Goal: Task Accomplishment & Management: Complete application form

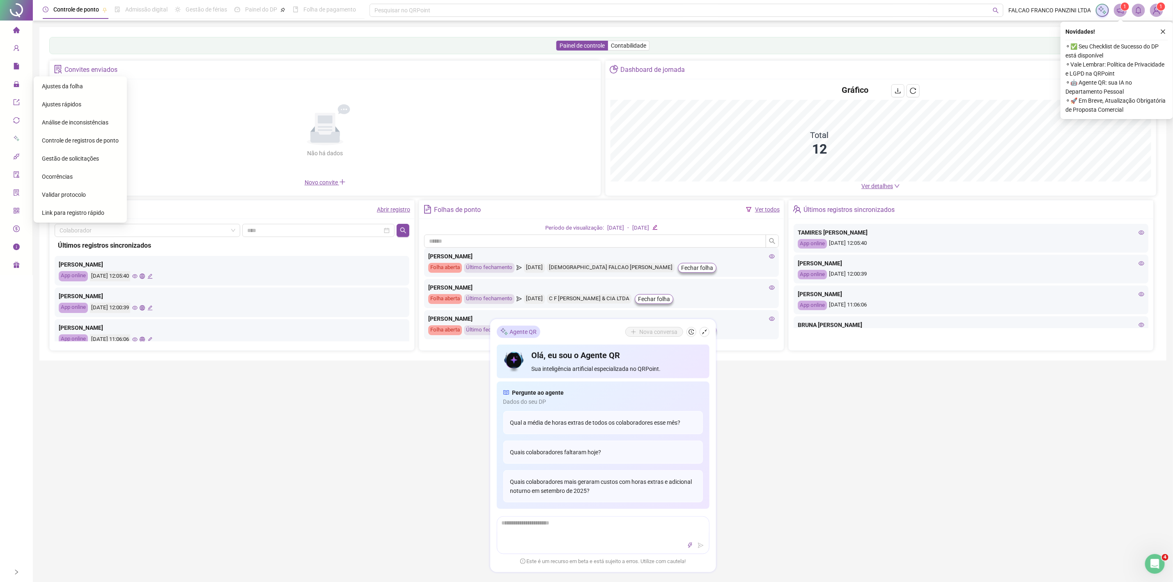
click at [49, 83] on span "Ajustes da folha" at bounding box center [62, 86] width 41 height 7
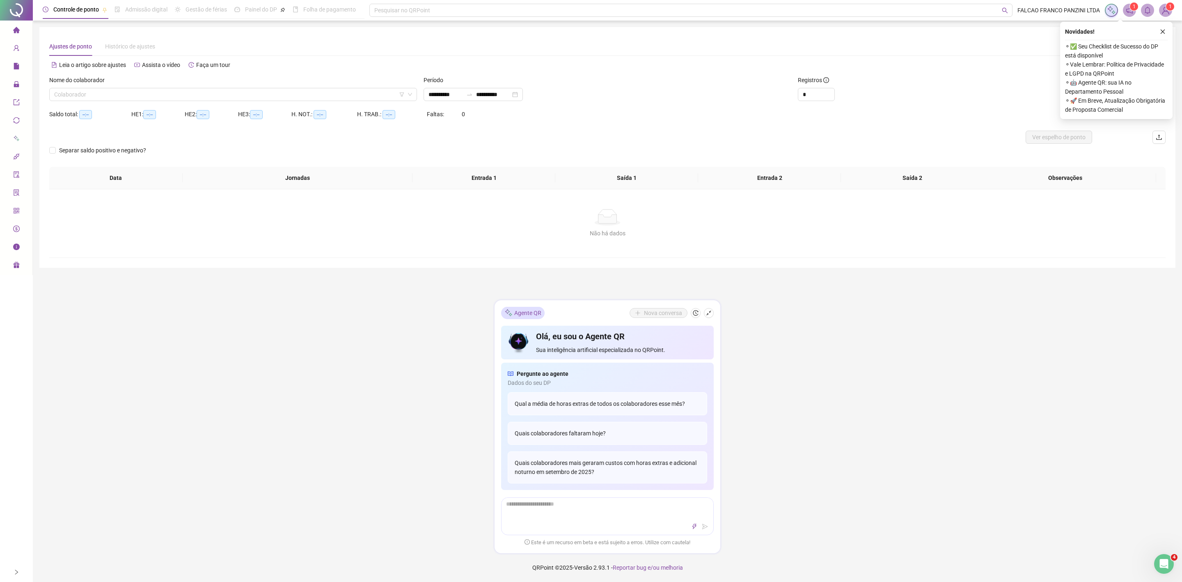
type input "**********"
click at [711, 311] on icon "shrink" at bounding box center [709, 313] width 6 height 6
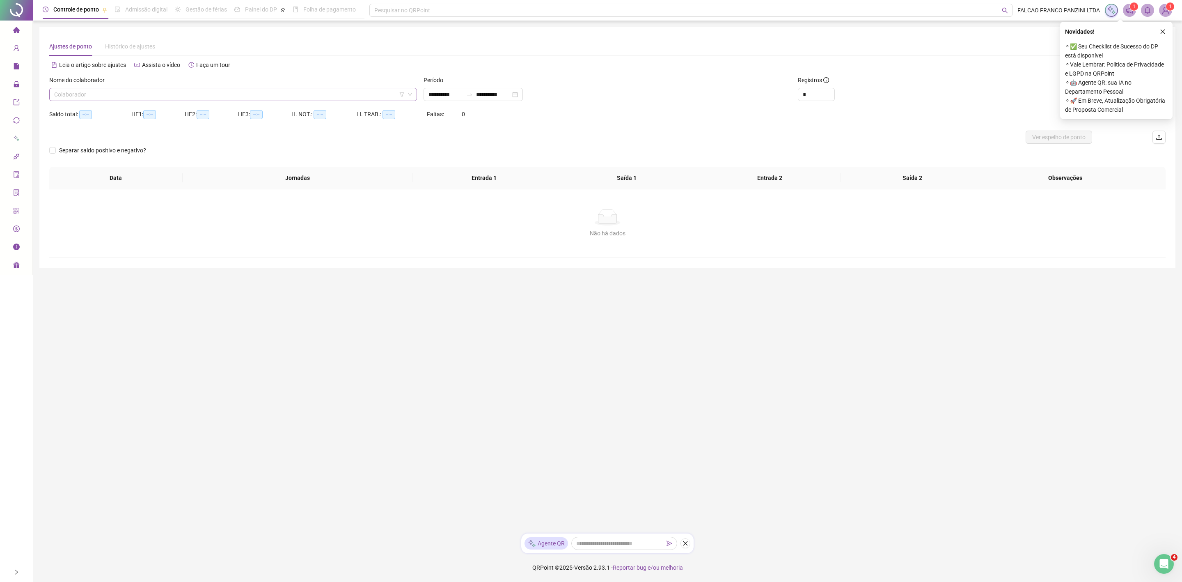
click at [379, 99] on input "search" at bounding box center [229, 94] width 351 height 12
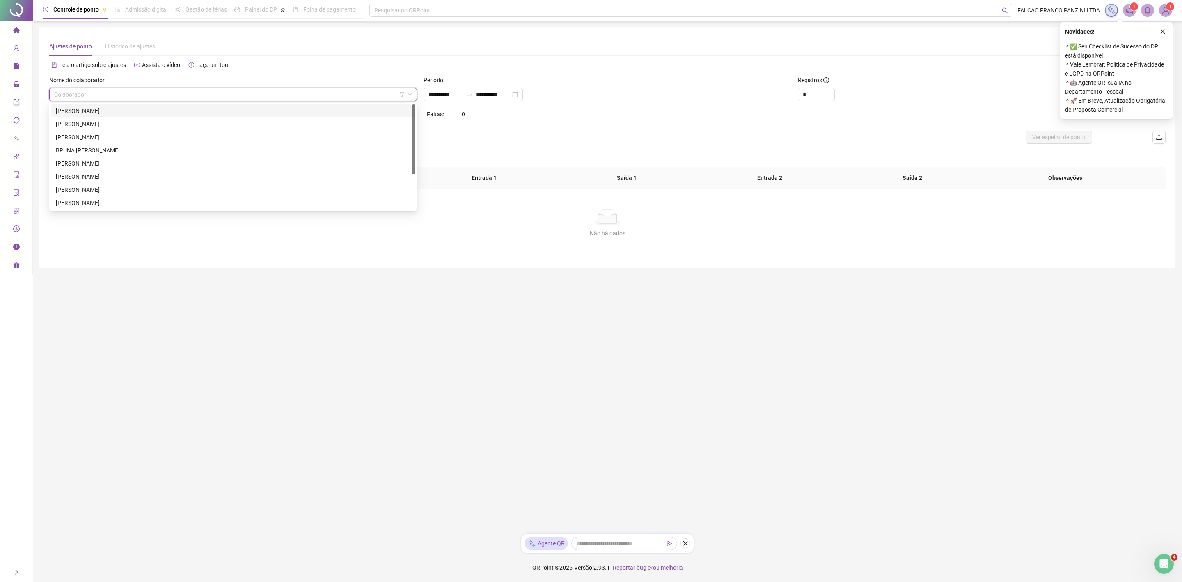
click at [186, 111] on div "[PERSON_NAME]" at bounding box center [233, 110] width 355 height 9
click at [1163, 29] on icon "close" at bounding box center [1163, 32] width 6 height 6
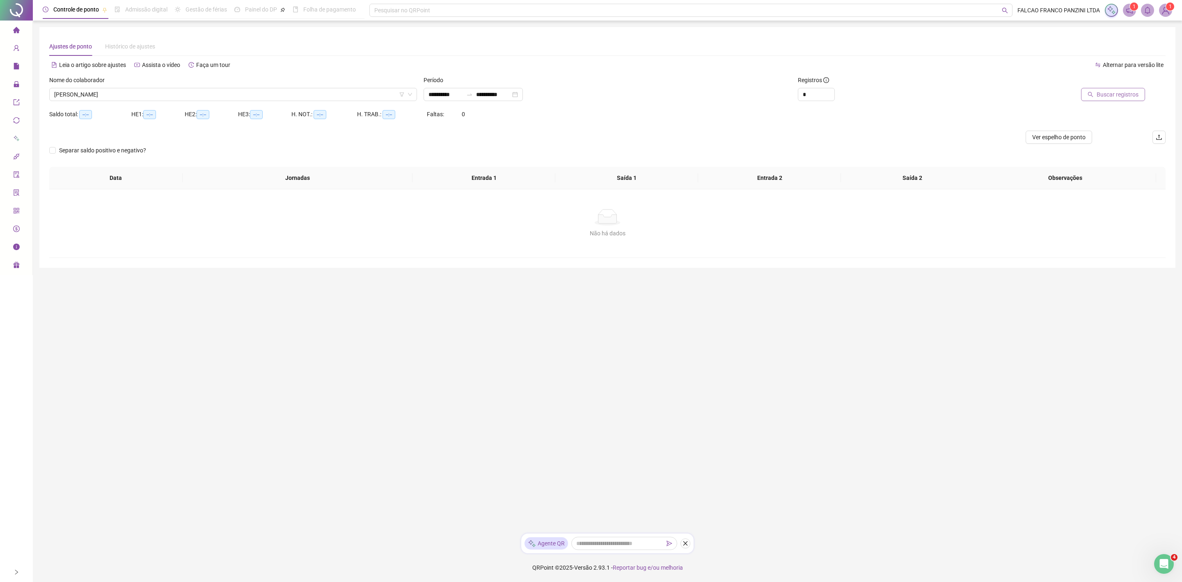
click at [1110, 96] on span "Buscar registros" at bounding box center [1118, 94] width 42 height 9
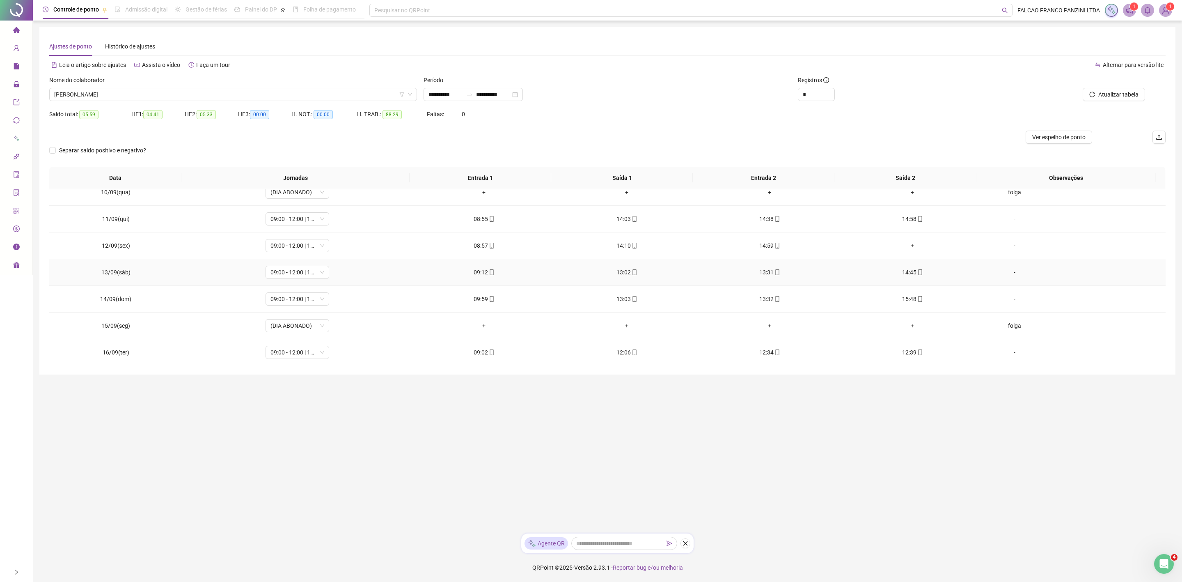
scroll to position [254, 0]
click at [172, 96] on span "[PERSON_NAME]" at bounding box center [233, 94] width 358 height 12
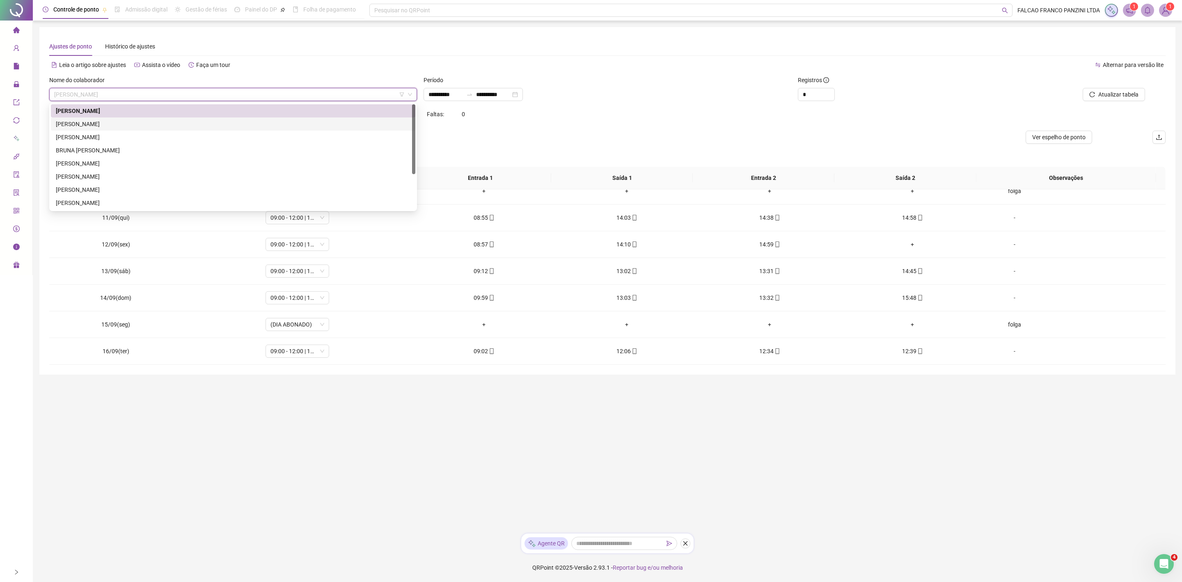
click at [158, 124] on div "[PERSON_NAME]" at bounding box center [233, 123] width 355 height 9
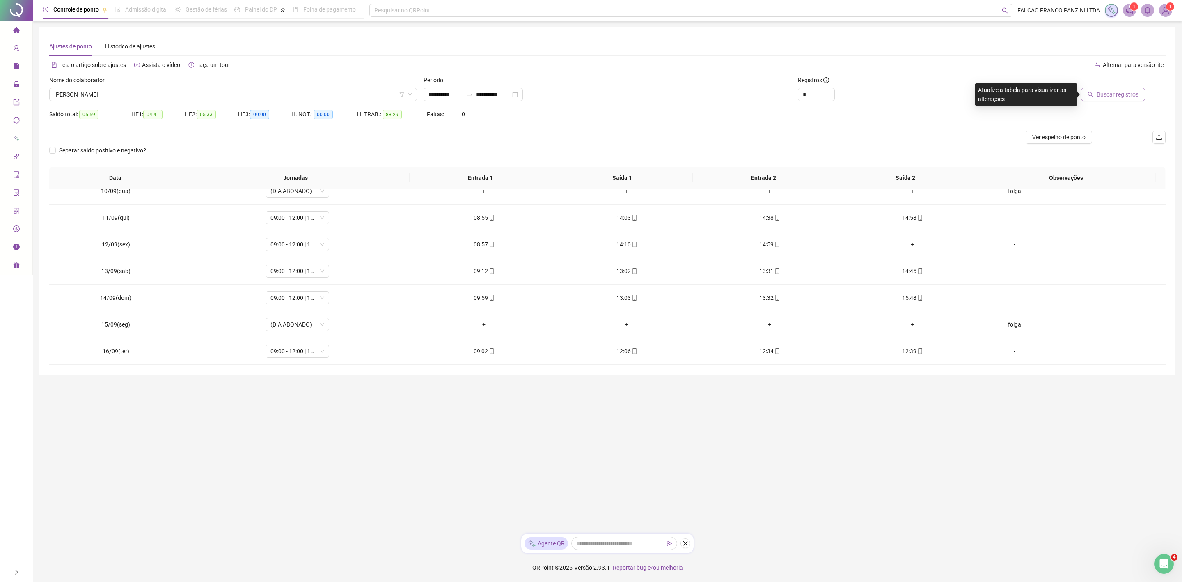
click at [1106, 93] on span "Buscar registros" at bounding box center [1118, 94] width 42 height 9
click at [328, 100] on span "[PERSON_NAME]" at bounding box center [233, 94] width 358 height 12
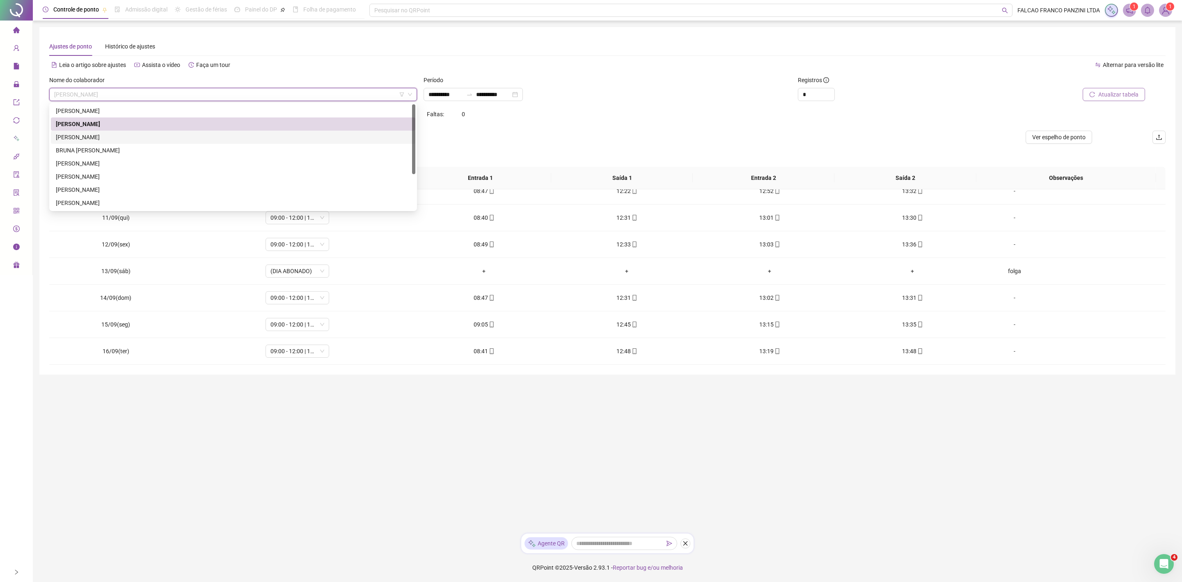
click at [170, 135] on div "[PERSON_NAME]" at bounding box center [233, 137] width 355 height 9
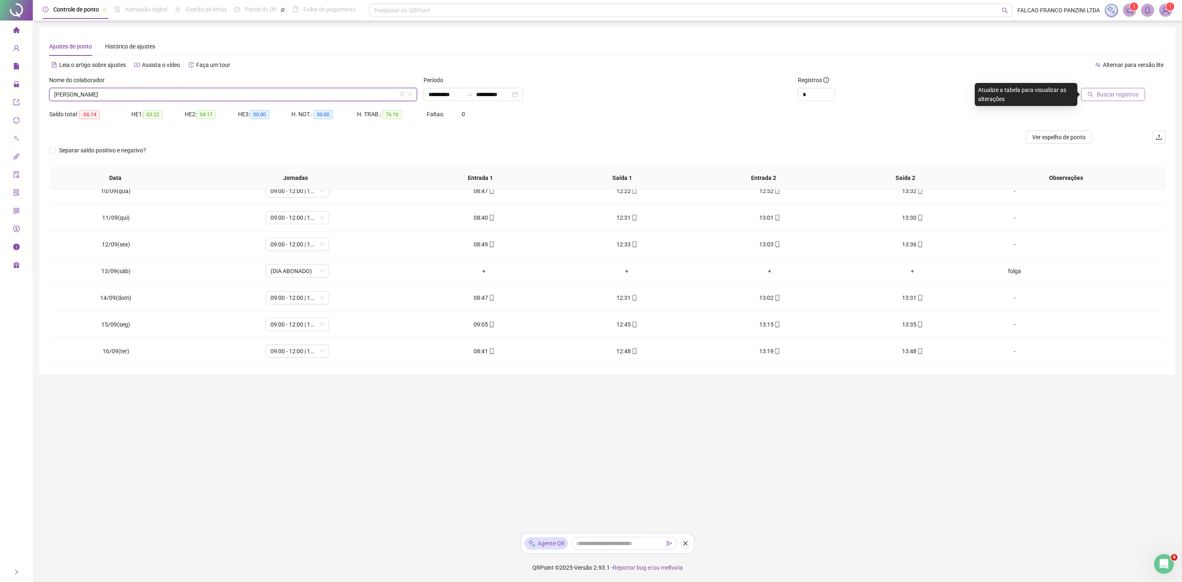
click at [1116, 88] on button "Buscar registros" at bounding box center [1113, 94] width 64 height 13
click at [207, 88] on div "[PERSON_NAME]" at bounding box center [233, 94] width 368 height 13
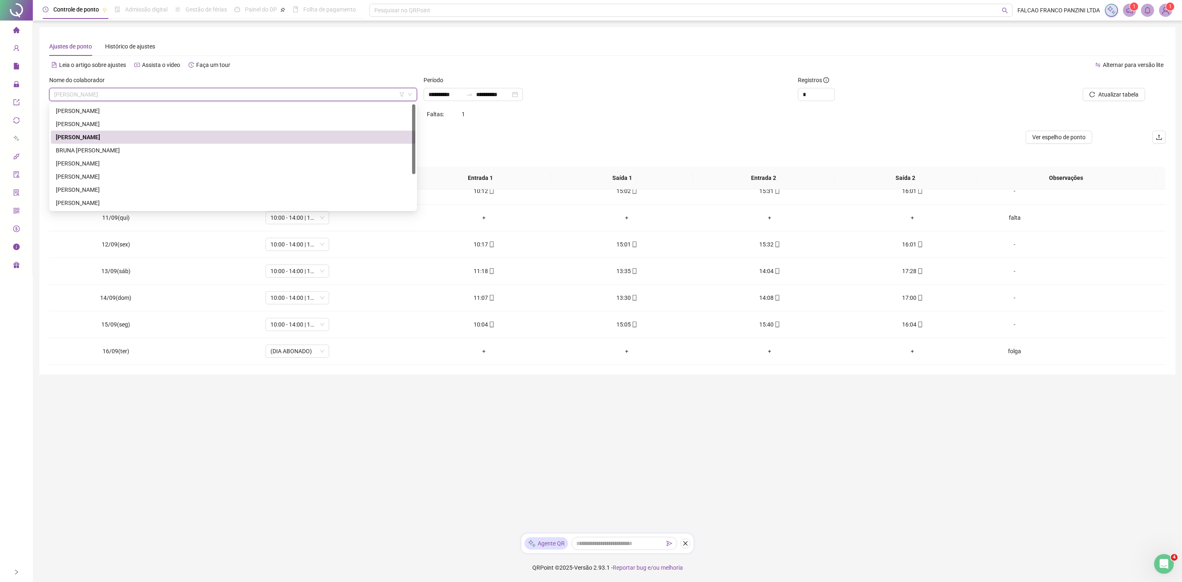
click at [87, 144] on div "BRUNA [PERSON_NAME]" at bounding box center [233, 150] width 365 height 13
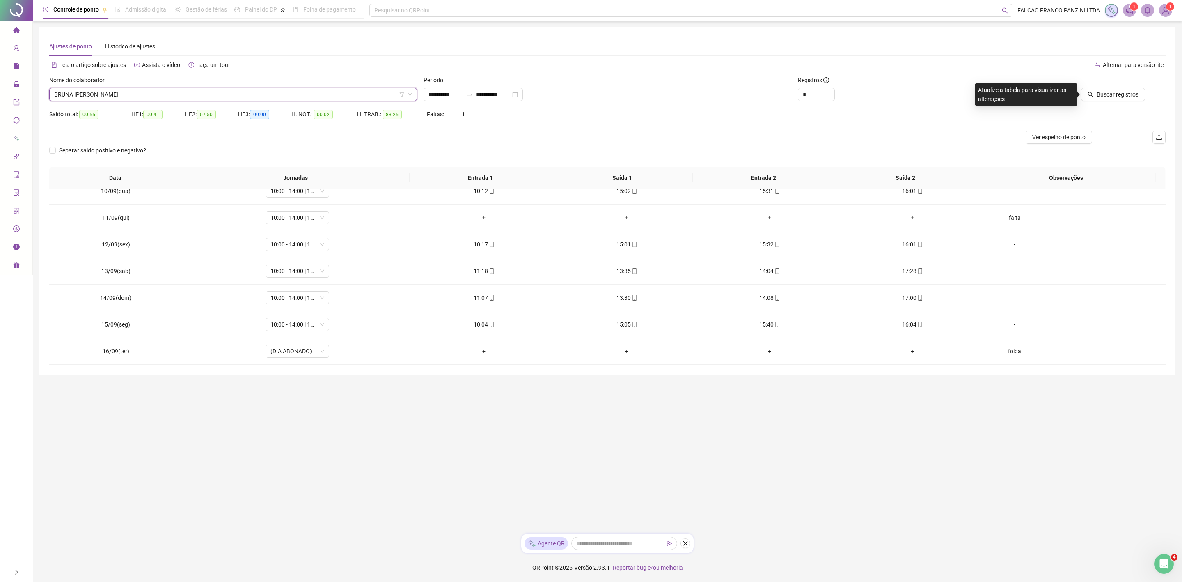
click at [1117, 101] on div "Buscar registros" at bounding box center [1075, 92] width 187 height 32
click at [1119, 97] on span "Buscar registros" at bounding box center [1118, 94] width 42 height 9
click at [318, 96] on span "BRUNA [PERSON_NAME]" at bounding box center [233, 94] width 358 height 12
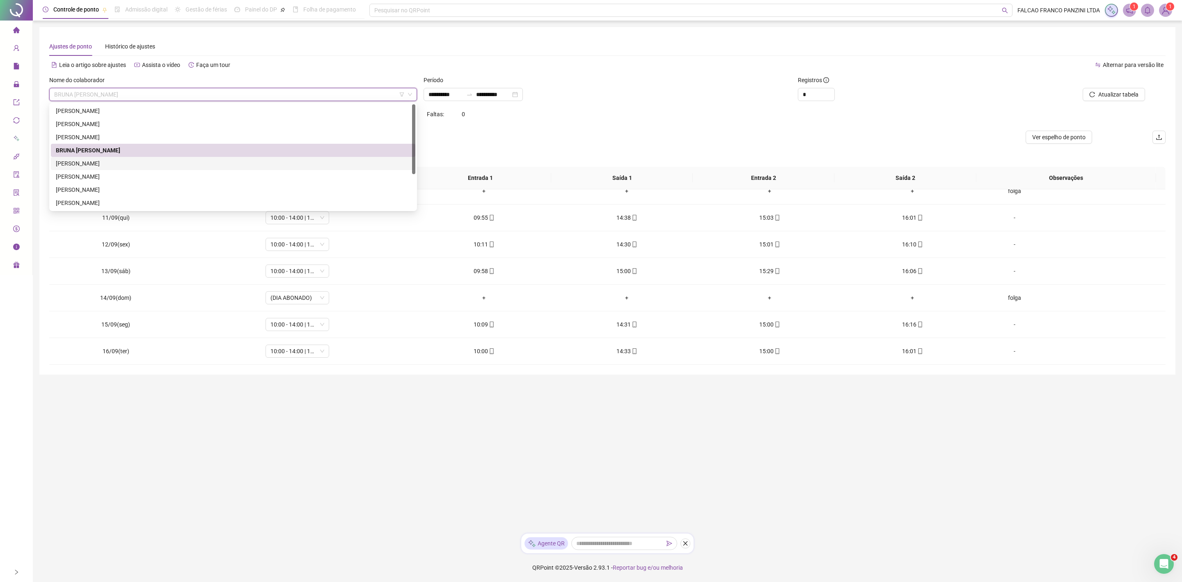
click at [129, 159] on div "[PERSON_NAME]" at bounding box center [233, 163] width 355 height 9
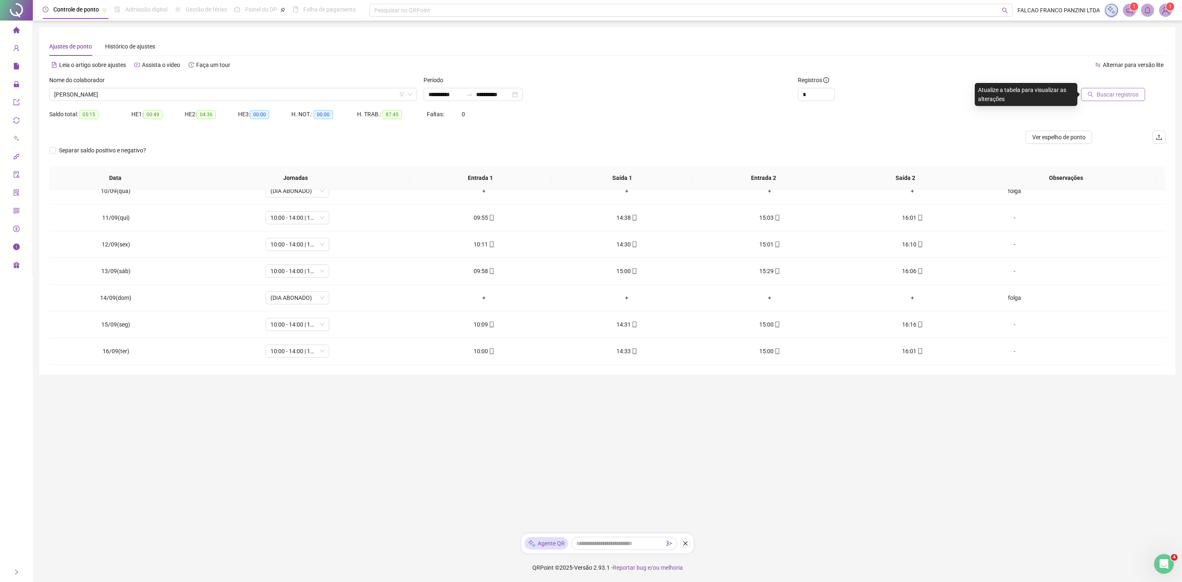
click at [1133, 92] on span "Buscar registros" at bounding box center [1118, 94] width 42 height 9
click at [327, 90] on span "[PERSON_NAME]" at bounding box center [233, 94] width 358 height 12
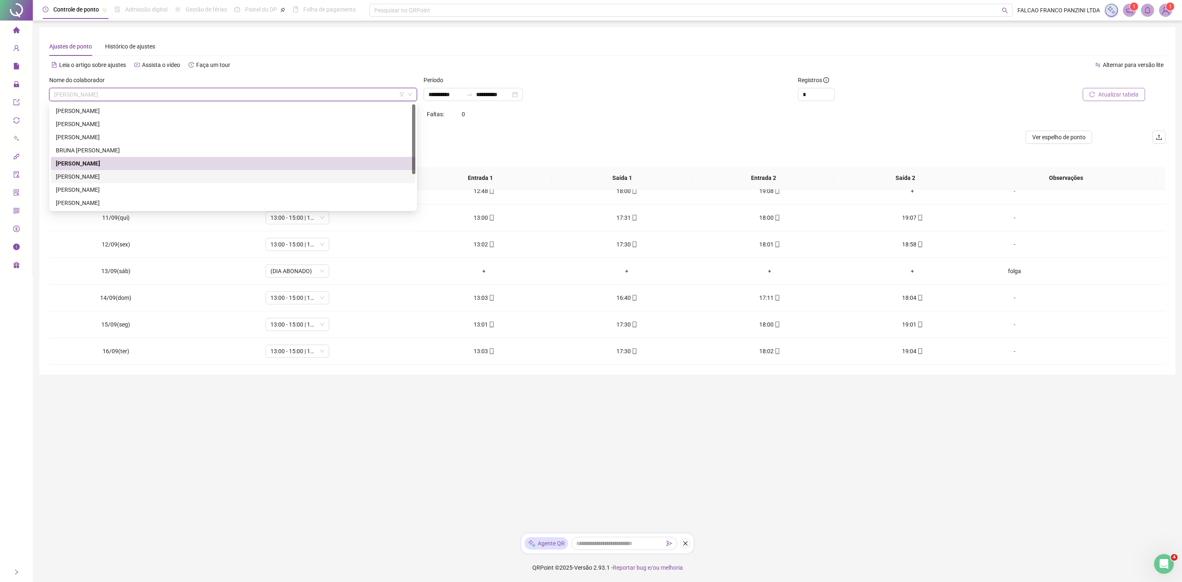
drag, startPoint x: 153, startPoint y: 177, endPoint x: 157, endPoint y: 177, distance: 4.2
click at [153, 177] on div "[PERSON_NAME]" at bounding box center [233, 176] width 355 height 9
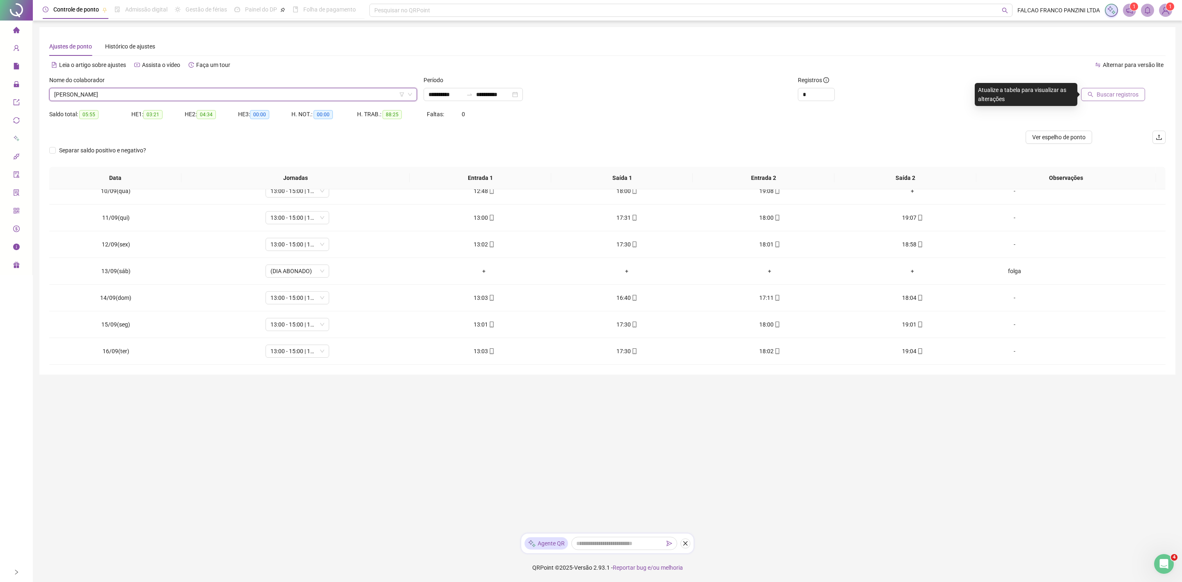
click at [1129, 91] on span "Buscar registros" at bounding box center [1118, 94] width 42 height 9
click at [222, 95] on span "[PERSON_NAME]" at bounding box center [233, 94] width 358 height 12
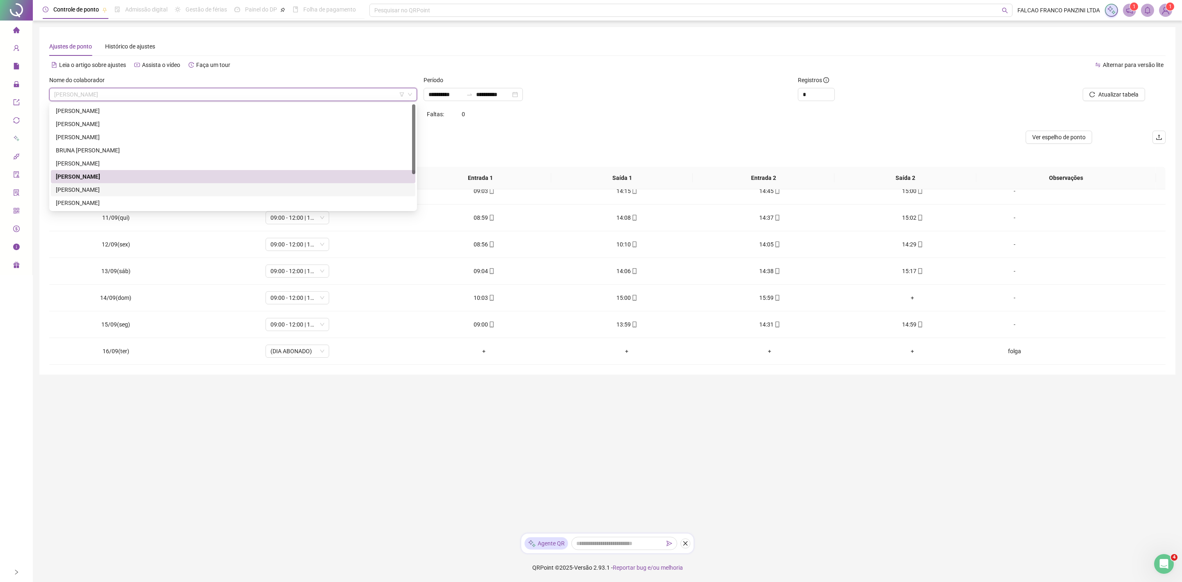
click at [94, 190] on div "[PERSON_NAME]" at bounding box center [233, 189] width 355 height 9
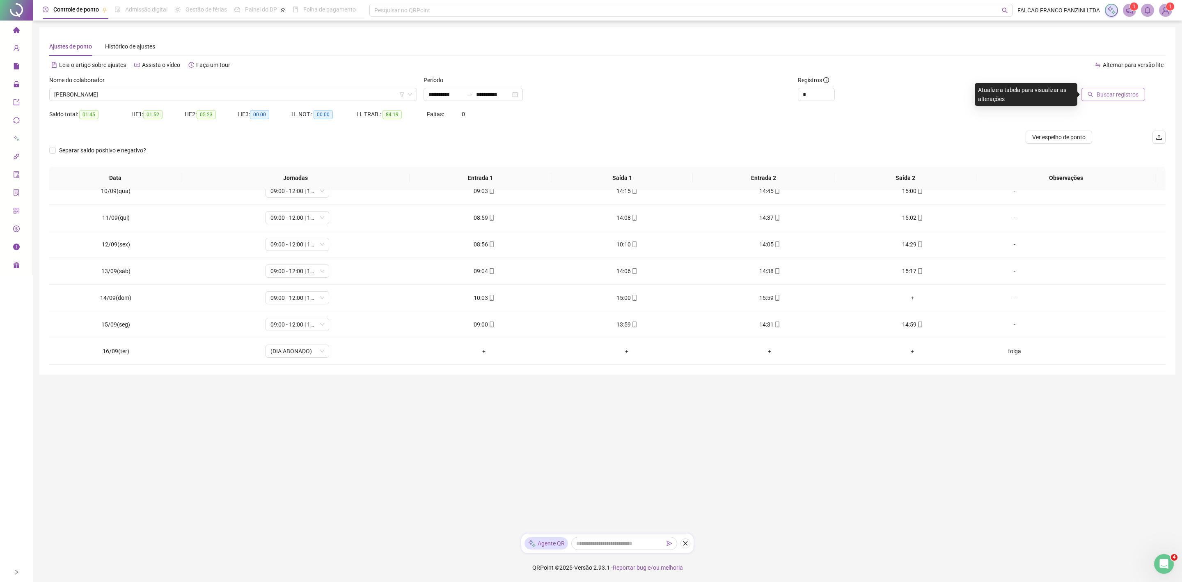
click at [1099, 91] on span "Buscar registros" at bounding box center [1118, 94] width 42 height 9
click at [157, 96] on span "[PERSON_NAME]" at bounding box center [233, 94] width 358 height 12
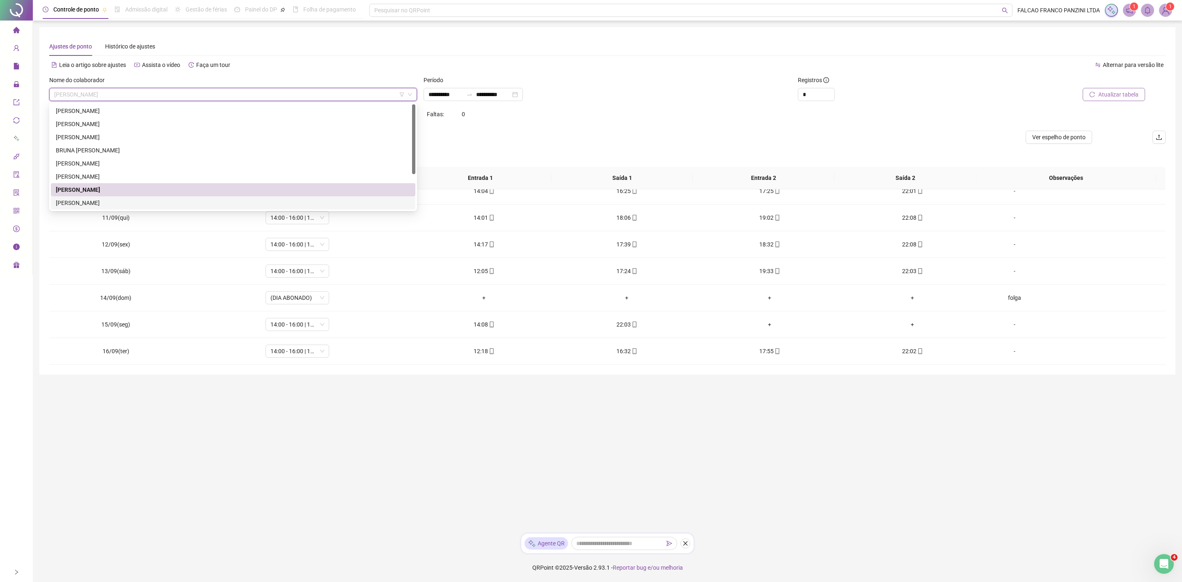
click at [85, 201] on div "[PERSON_NAME]" at bounding box center [233, 202] width 355 height 9
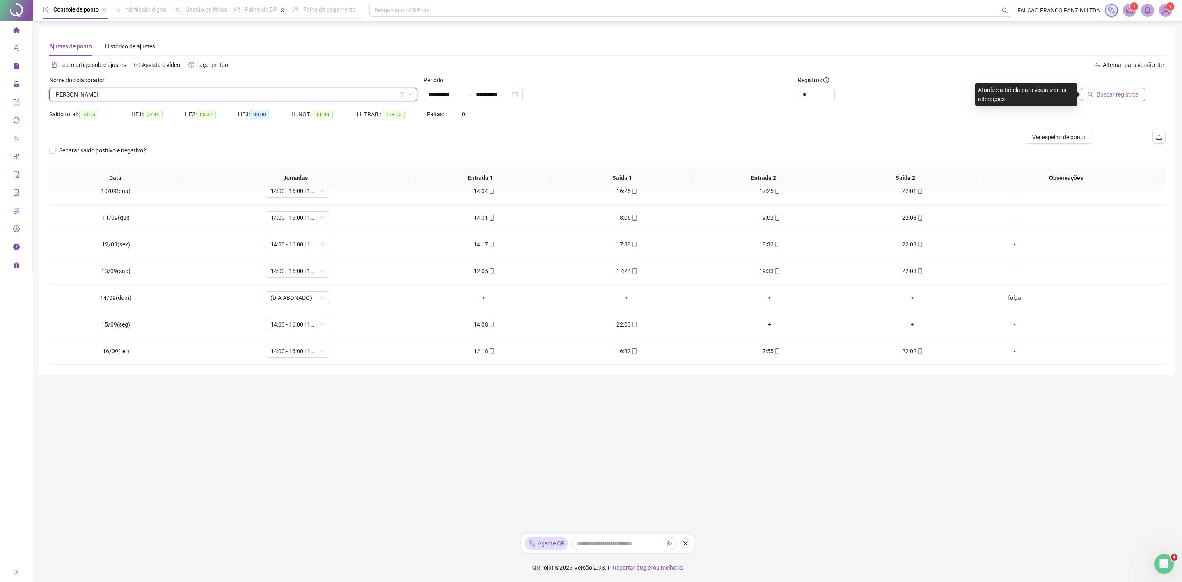
click at [1102, 96] on span "Buscar registros" at bounding box center [1118, 94] width 42 height 9
click at [162, 99] on span "[PERSON_NAME]" at bounding box center [233, 94] width 358 height 12
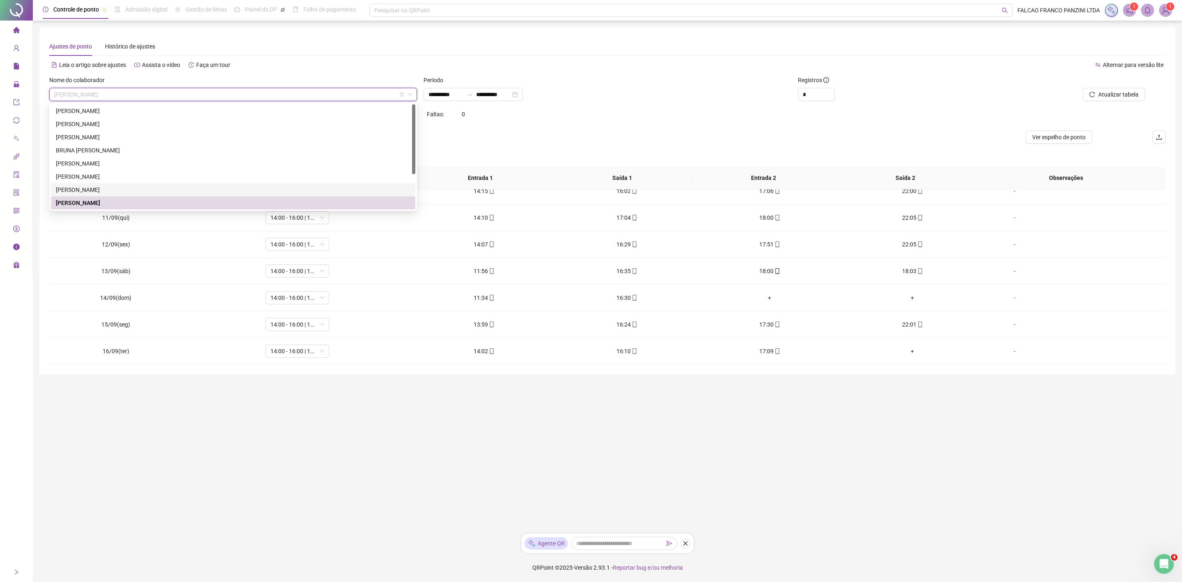
scroll to position [52, 0]
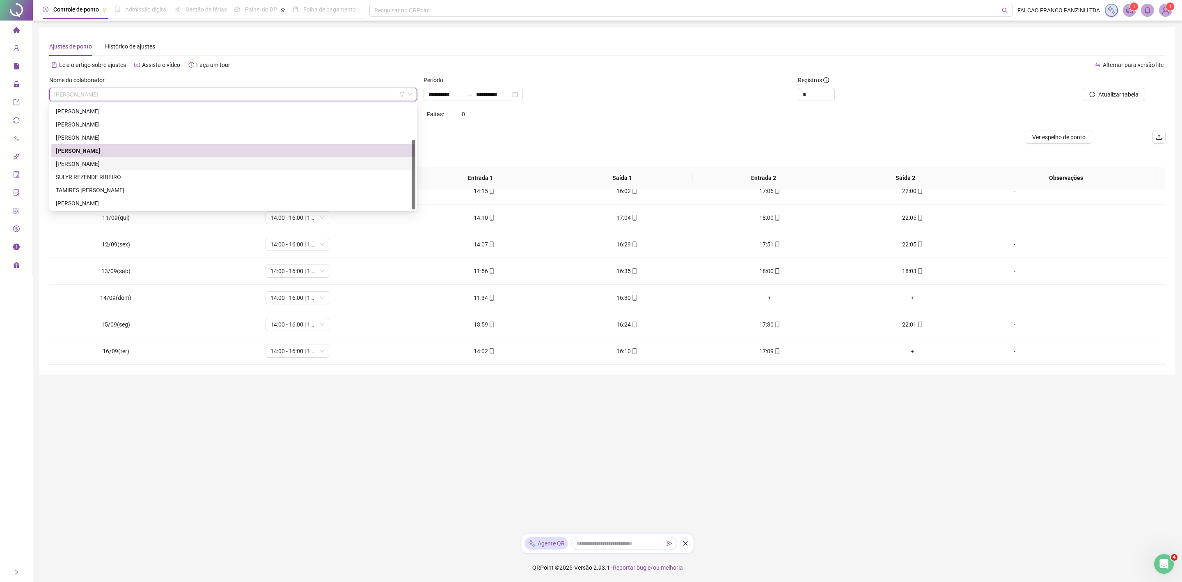
click at [121, 161] on div "[PERSON_NAME]" at bounding box center [233, 163] width 355 height 9
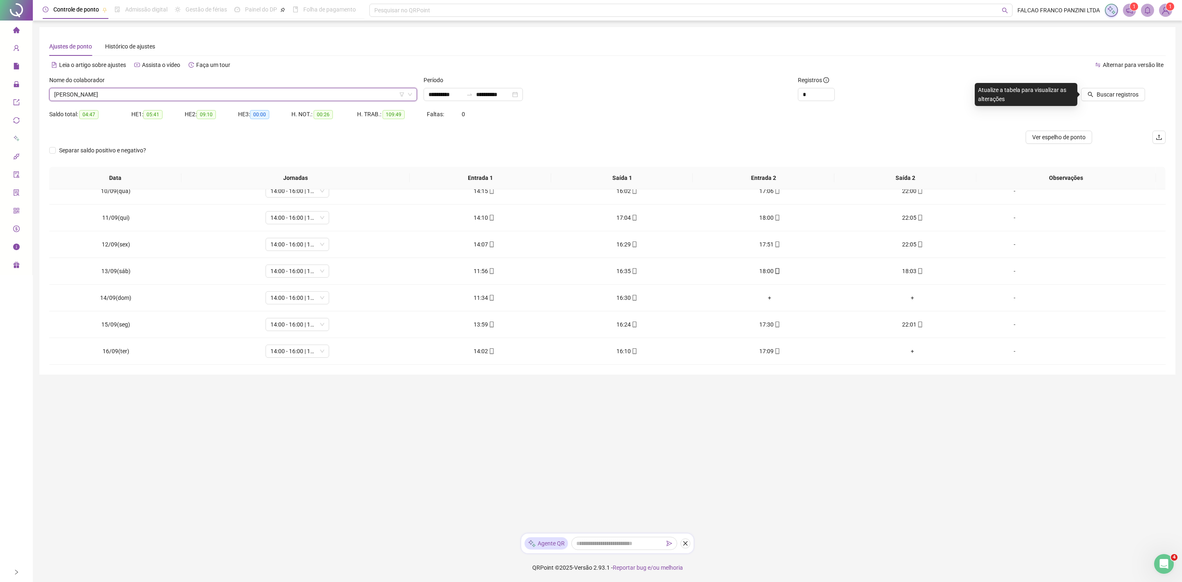
click at [1149, 78] on div "Buscar registros" at bounding box center [1075, 88] width 181 height 25
click at [1119, 96] on span "Buscar registros" at bounding box center [1118, 94] width 42 height 9
click at [138, 97] on span "[PERSON_NAME]" at bounding box center [233, 94] width 358 height 12
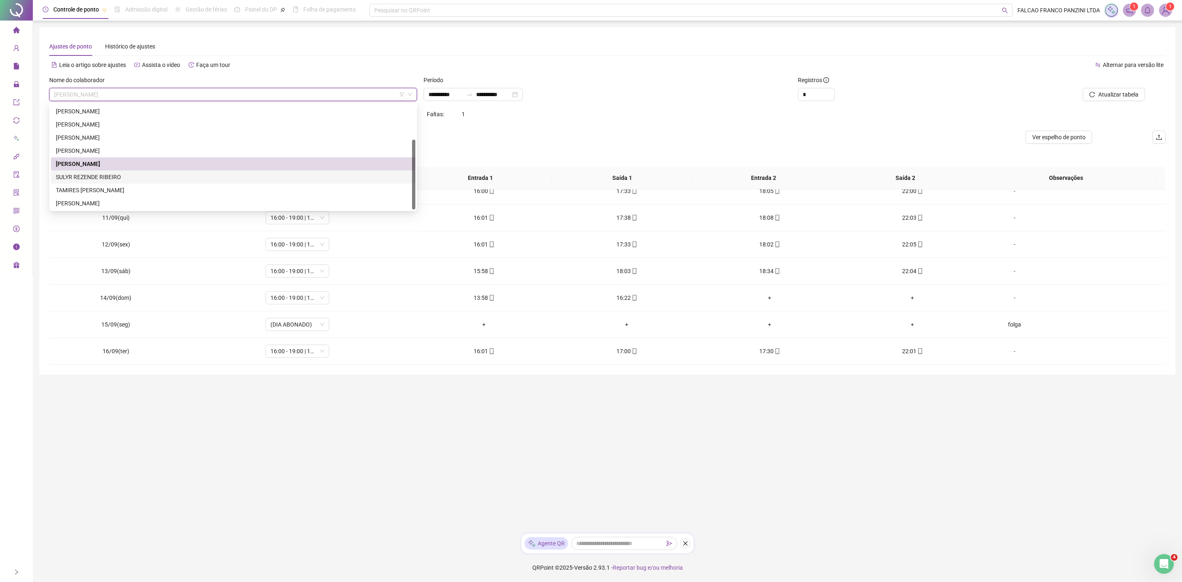
click at [95, 175] on div "SULYR REZENDE RIBEIRO" at bounding box center [233, 176] width 355 height 9
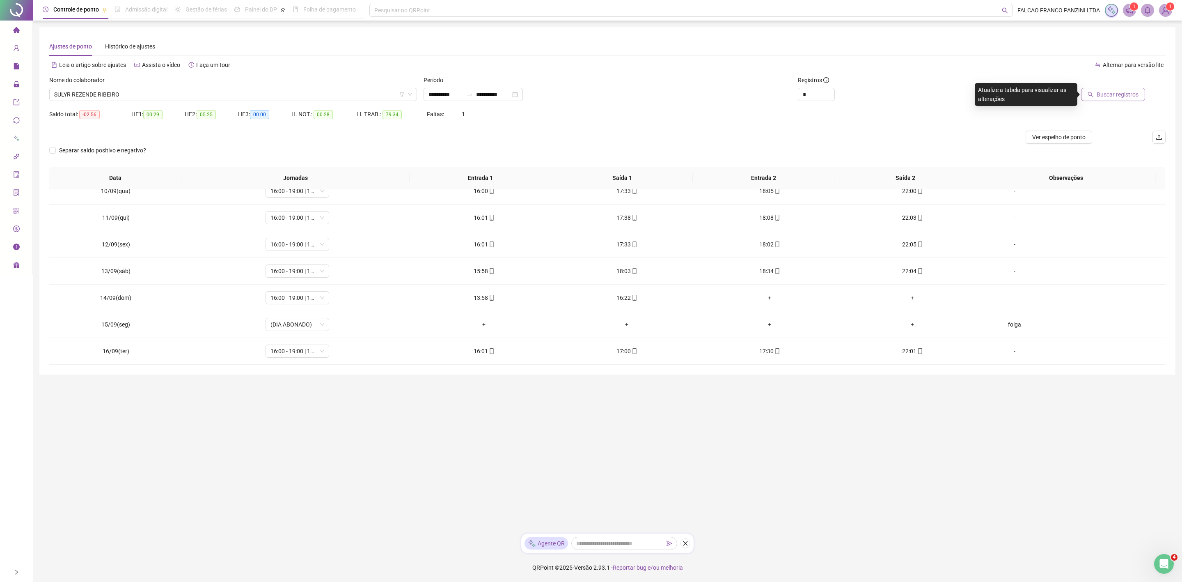
click at [1094, 92] on icon "search" at bounding box center [1091, 95] width 6 height 6
click at [207, 97] on span "SULYR REZENDE RIBEIRO" at bounding box center [233, 94] width 358 height 12
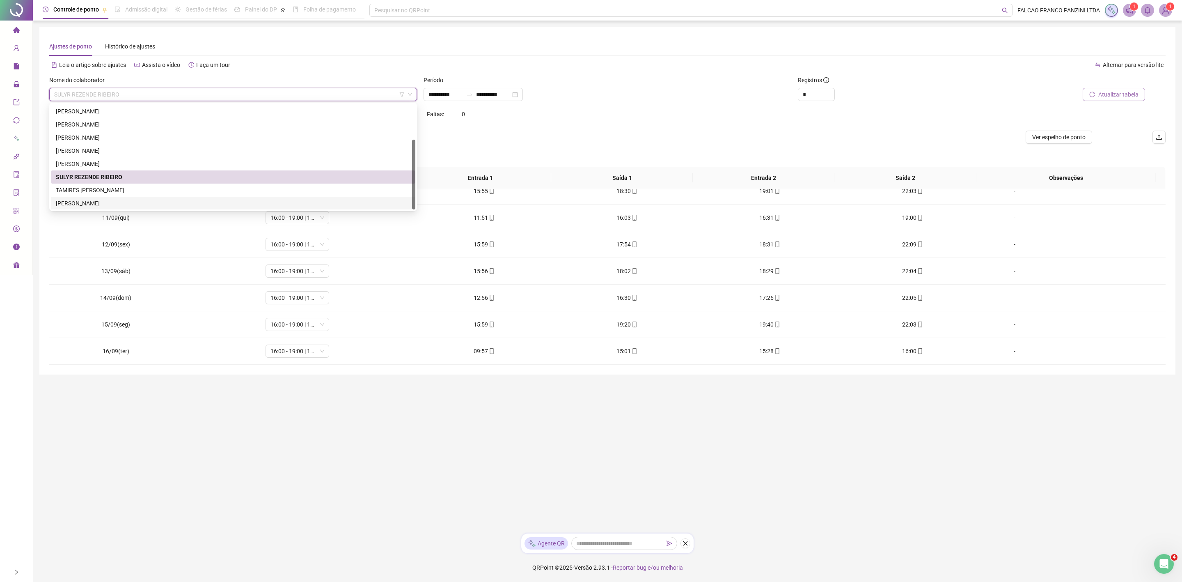
click at [112, 204] on div "[PERSON_NAME]" at bounding box center [233, 203] width 355 height 9
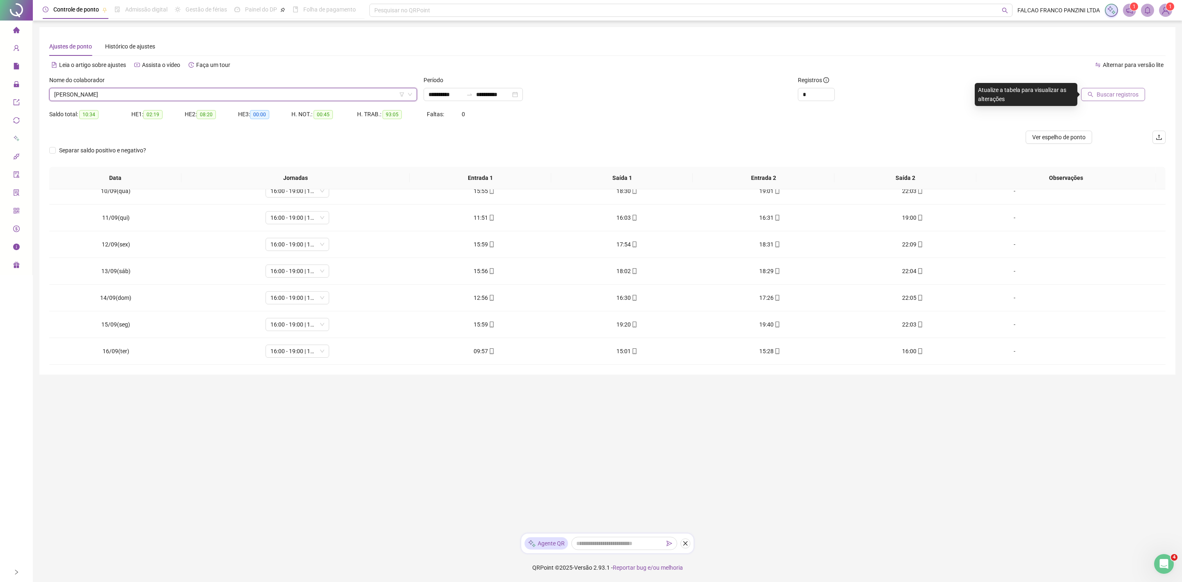
click at [1110, 91] on span "Buscar registros" at bounding box center [1118, 94] width 42 height 9
